Goal: Communication & Community: Answer question/provide support

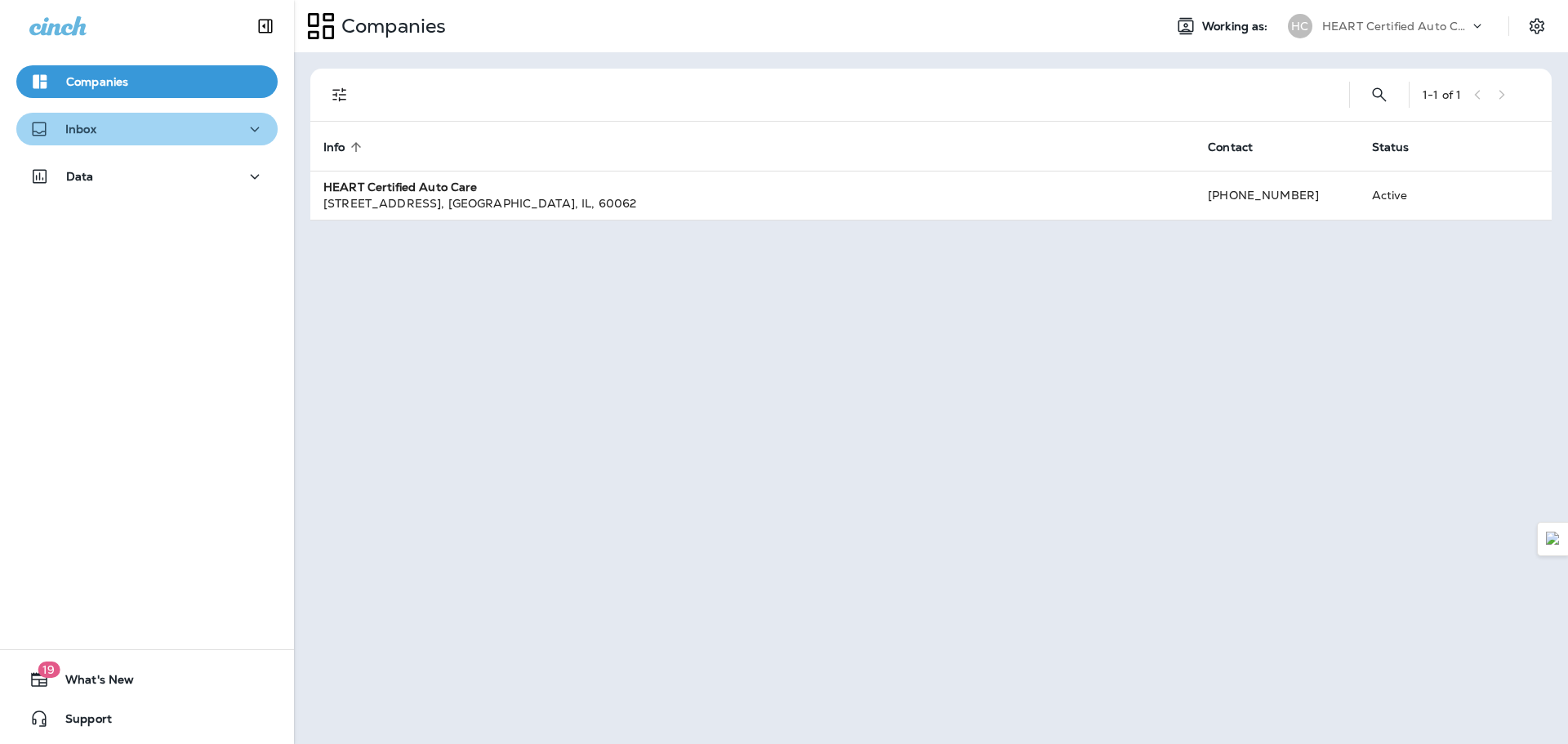
click at [171, 140] on button "Inbox" at bounding box center [146, 128] width 261 height 33
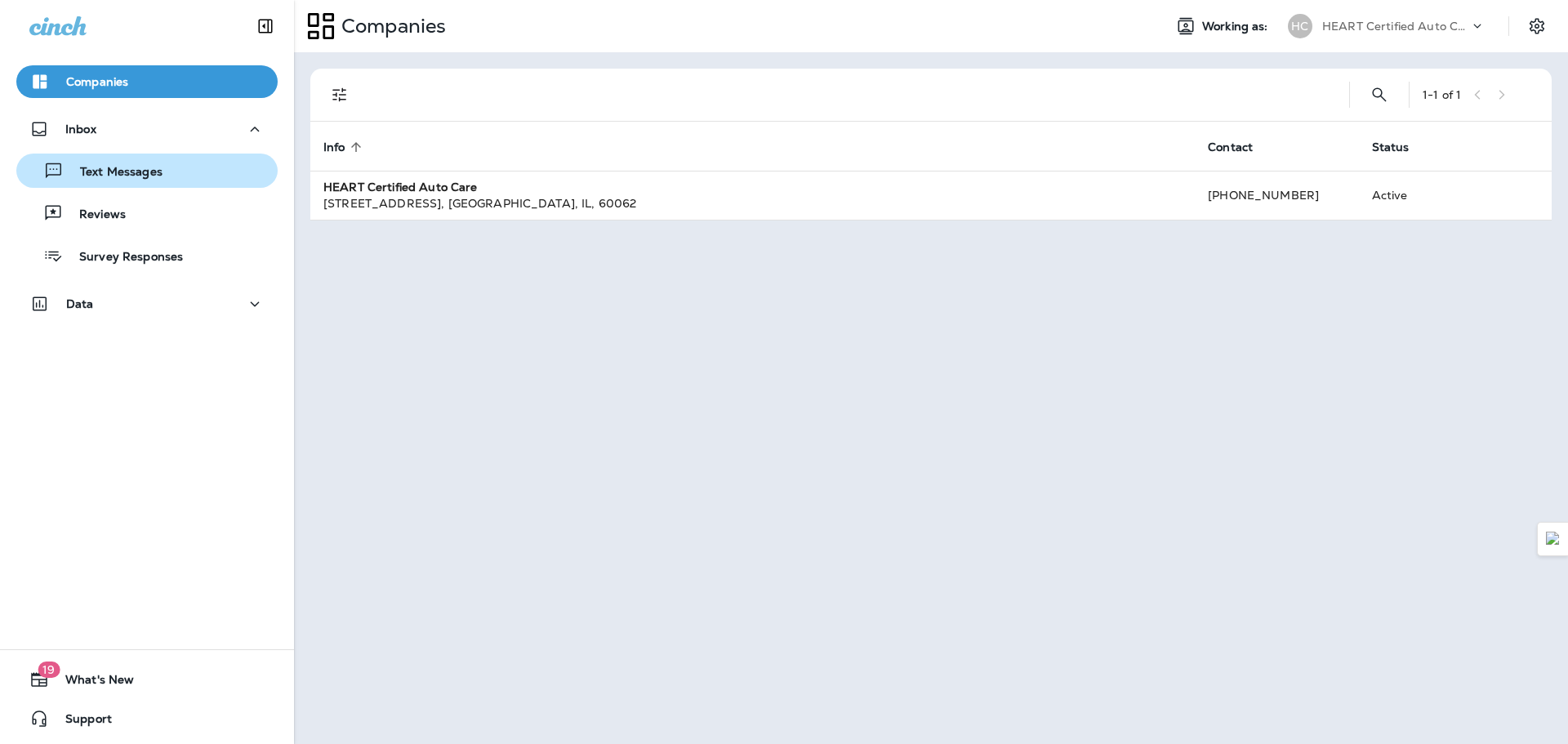
click at [137, 178] on p "Text Messages" at bounding box center [112, 173] width 99 height 15
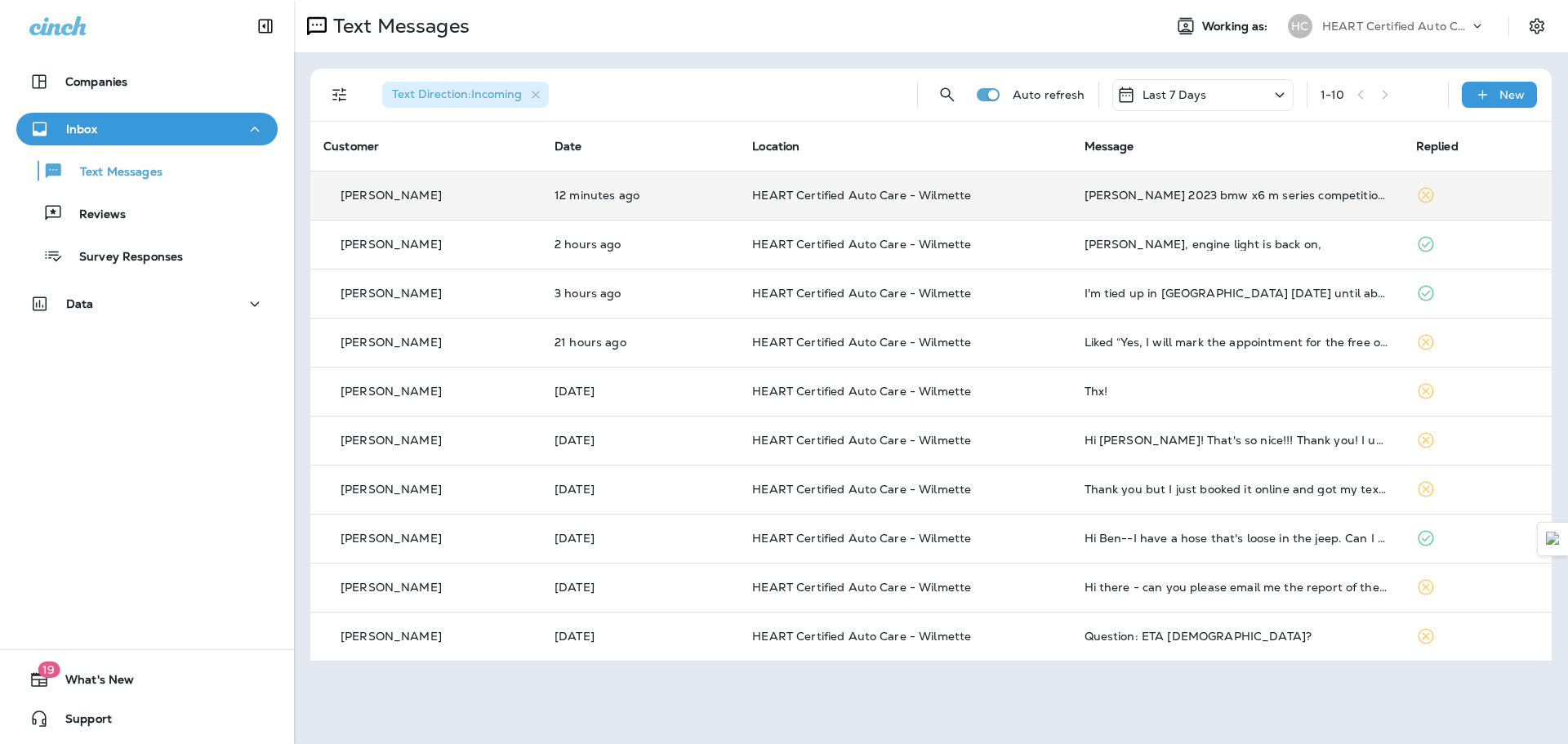
click at [942, 211] on td "HEART Certified Auto Care - Wilmette" at bounding box center [904, 195] width 331 height 49
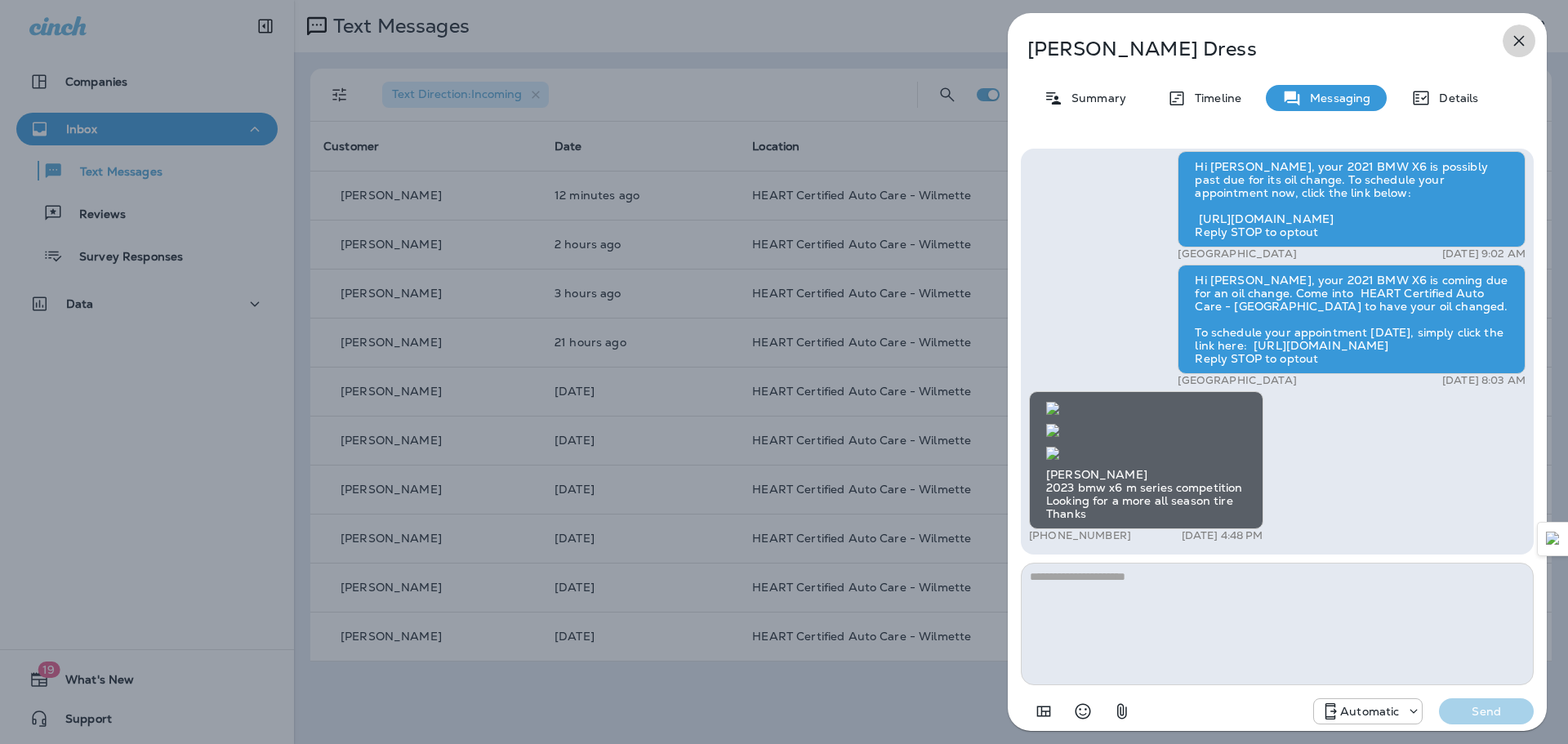
click at [1520, 43] on icon "button" at bounding box center [1519, 41] width 20 height 20
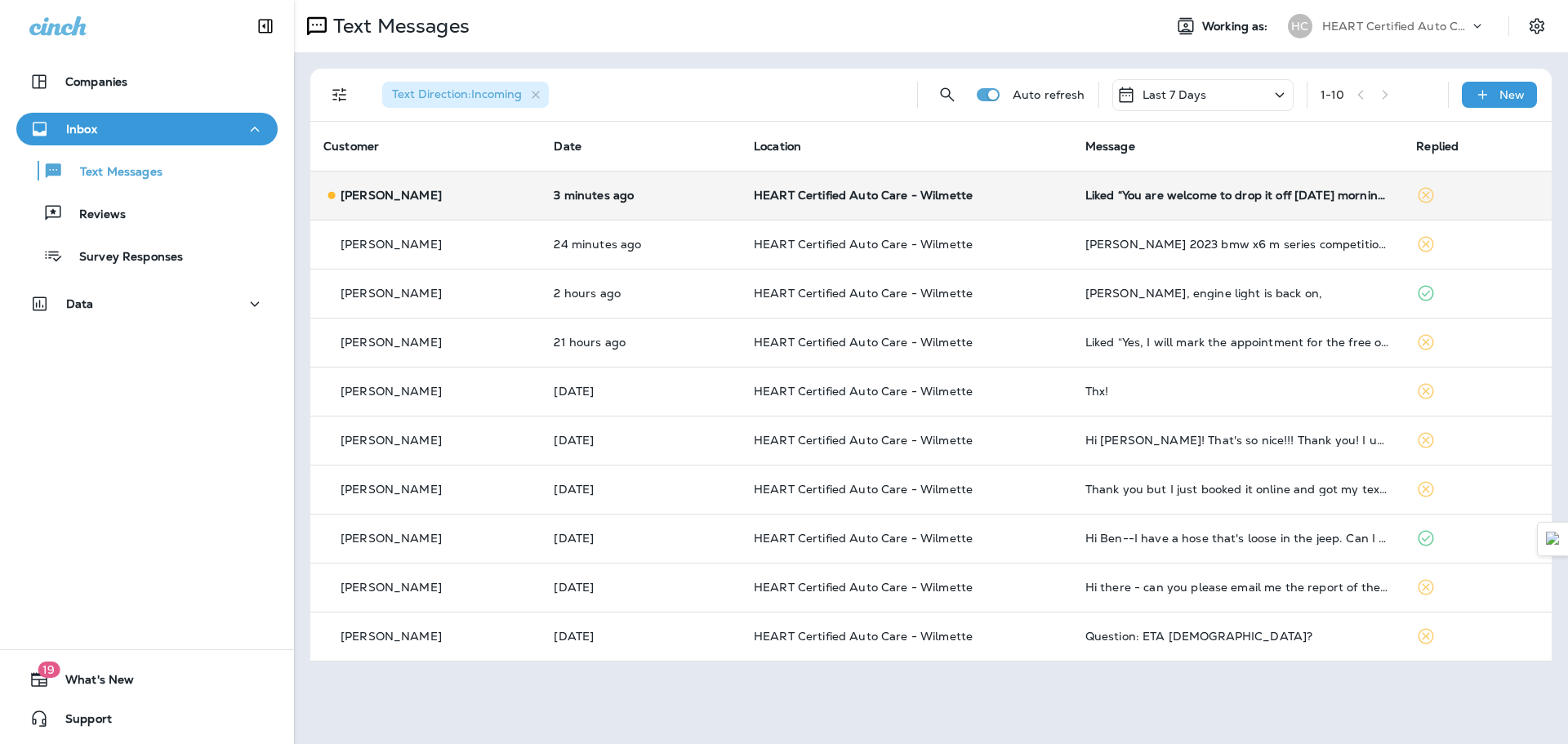
click at [1104, 206] on td "Liked “You are welcome to drop it off [DATE] morning; our shop opens at 7:00 AM”" at bounding box center [1238, 195] width 331 height 49
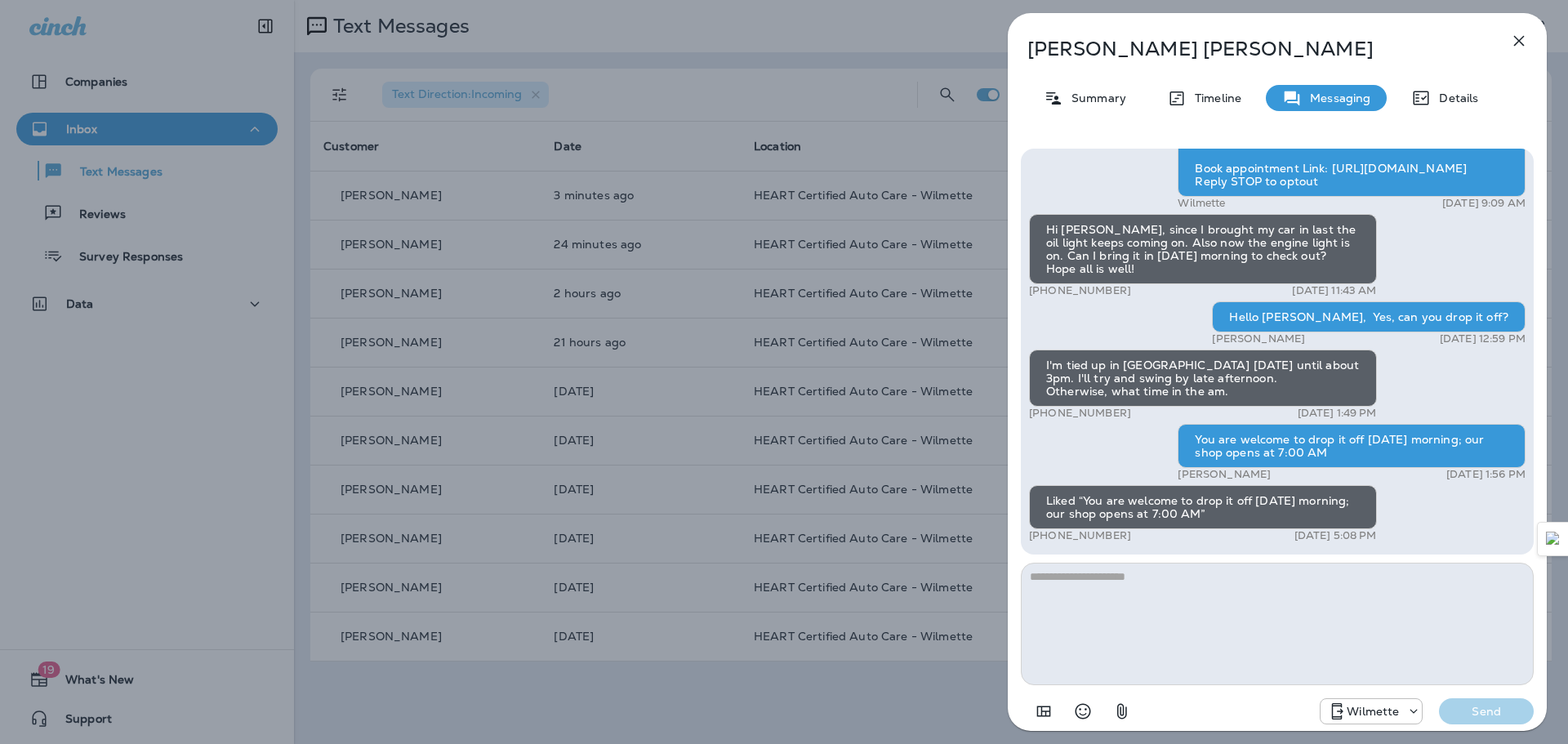
click at [1519, 44] on icon "button" at bounding box center [1519, 41] width 20 height 20
